Goal: Information Seeking & Learning: Check status

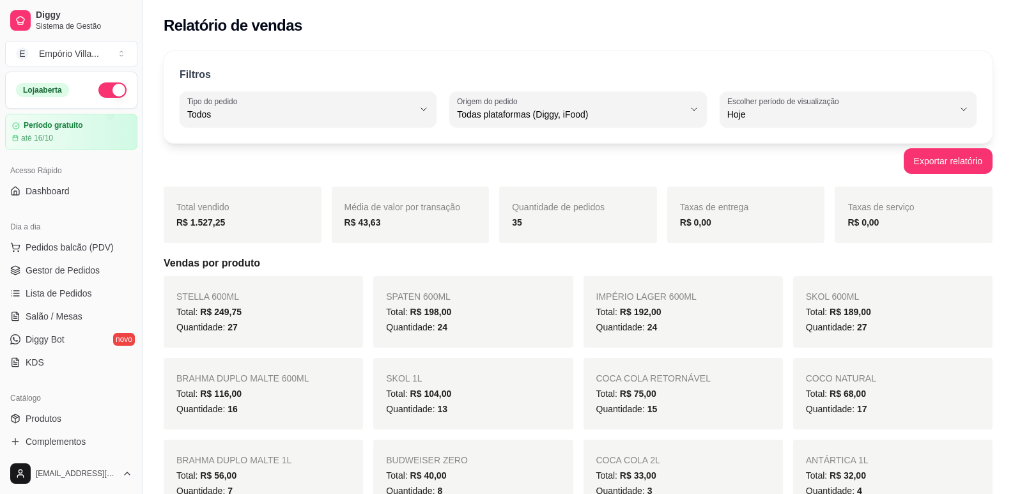
select select "ALL"
select select "0"
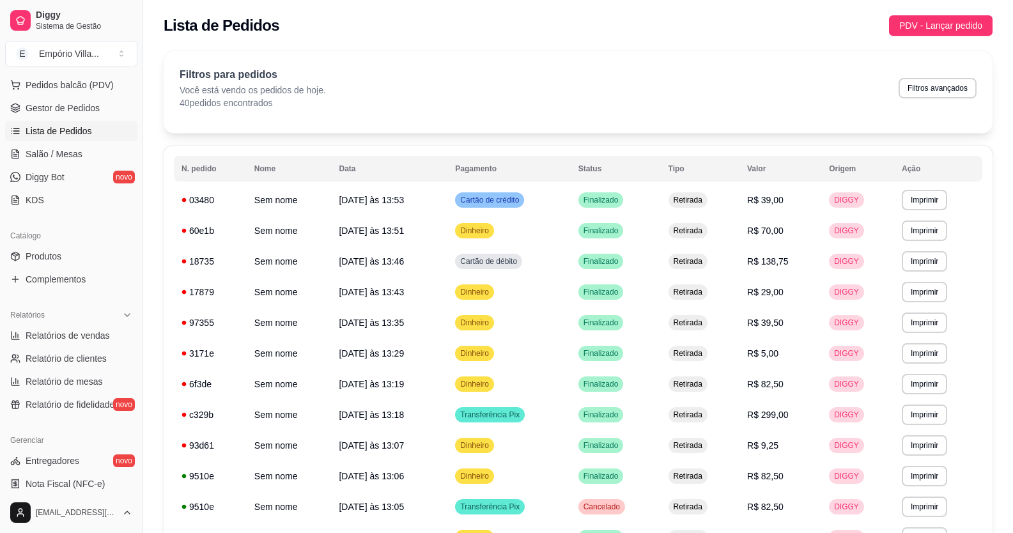
scroll to position [192, 0]
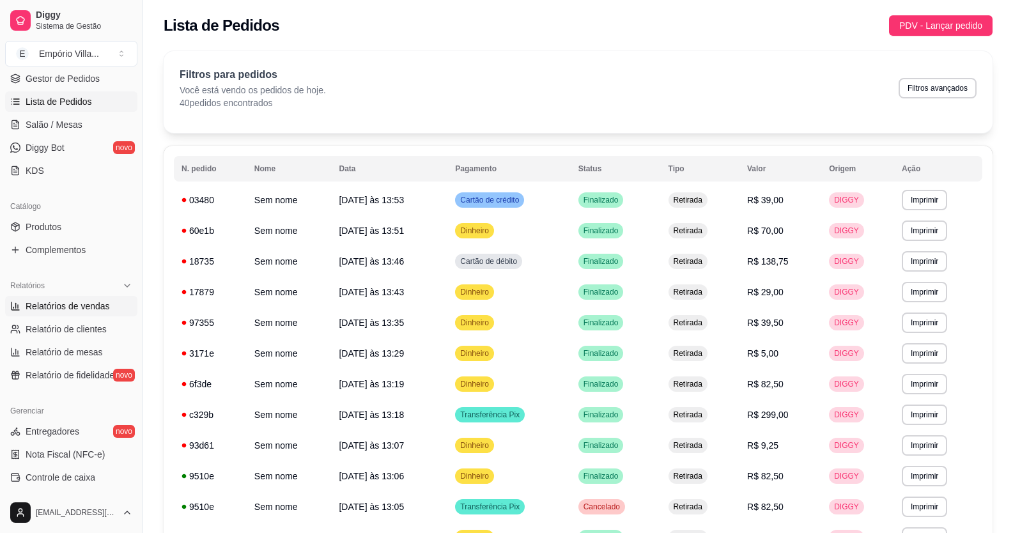
click at [62, 313] on link "Relatórios de vendas" at bounding box center [71, 306] width 132 height 20
select select "ALL"
select select "0"
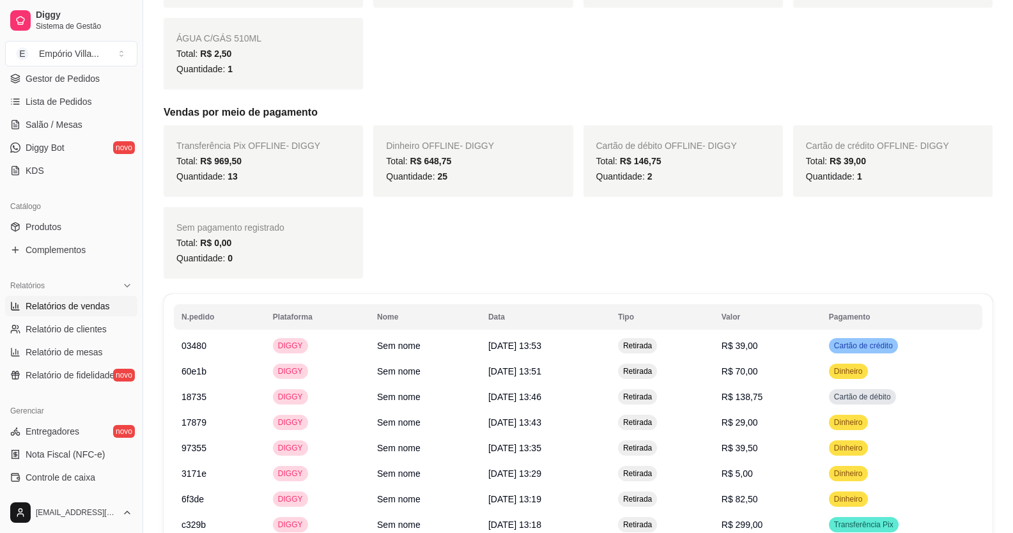
scroll to position [767, 0]
